Goal: Use online tool/utility

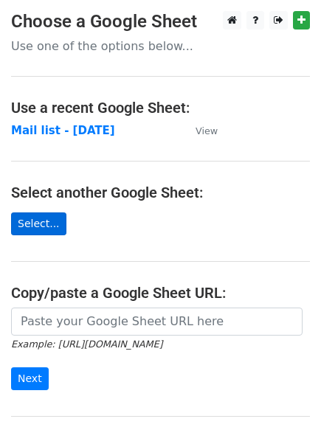
drag, startPoint x: 58, startPoint y: 222, endPoint x: 49, endPoint y: 223, distance: 8.9
click at [49, 223] on main "Choose a Google Sheet Use one of the options below... Use a recent Google Sheet…" at bounding box center [160, 240] width 321 height 458
click at [49, 223] on link "Select..." at bounding box center [38, 224] width 55 height 23
click at [49, 227] on link "Select..." at bounding box center [38, 224] width 55 height 23
